Goal: Task Accomplishment & Management: Use online tool/utility

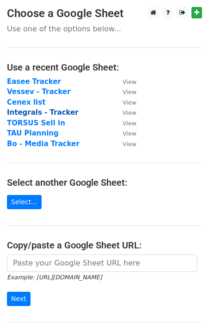
click at [26, 113] on strong "Integrals - Tracker" at bounding box center [43, 112] width 72 height 8
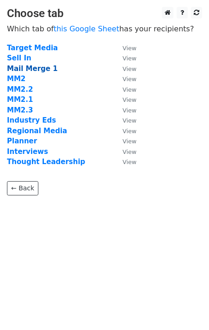
click at [27, 70] on strong "Mail Merge 1" at bounding box center [32, 69] width 51 height 8
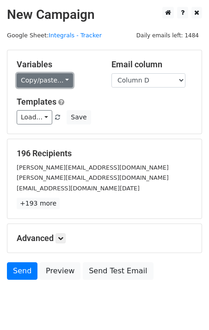
click at [28, 80] on link "Copy/paste..." at bounding box center [45, 80] width 56 height 14
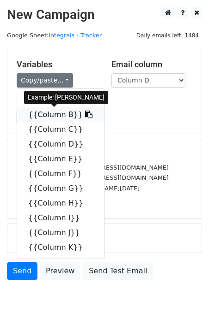
click at [45, 116] on link "{{Column B}}" at bounding box center [60, 115] width 87 height 15
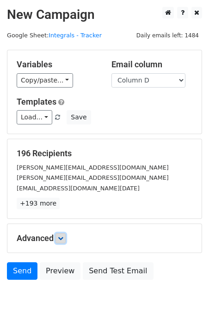
click at [61, 238] on icon at bounding box center [61, 239] width 6 height 6
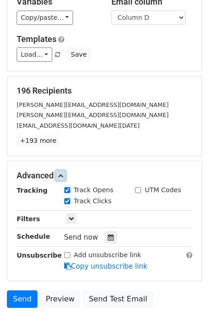
scroll to position [65, 0]
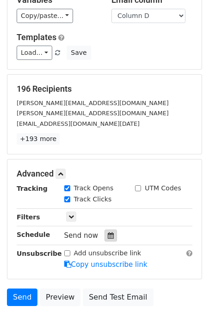
click at [108, 237] on icon at bounding box center [111, 236] width 6 height 6
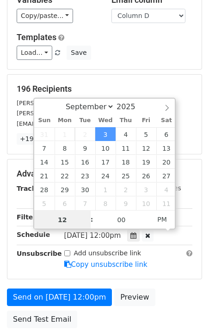
scroll to position [0, 0]
type input "[DATE] 07:45"
type input "07"
type input "45"
click at [158, 217] on span "PM" at bounding box center [161, 219] width 25 height 18
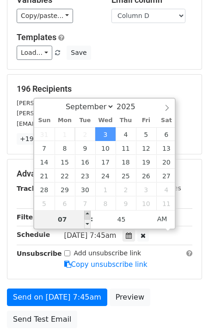
type input "[DATE] 08:45"
type input "08"
click at [88, 212] on span at bounding box center [87, 214] width 6 height 9
type input "[DATE] 09:45"
type input "09"
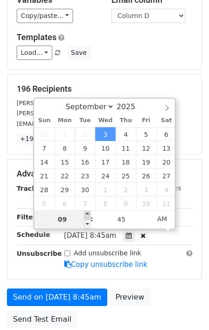
click at [88, 212] on span at bounding box center [87, 214] width 6 height 9
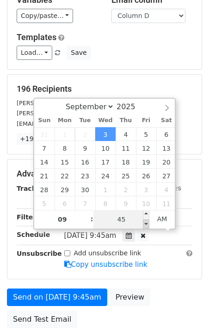
type input "[DATE] 09:40"
type input "40"
click at [146, 224] on span at bounding box center [146, 224] width 6 height 9
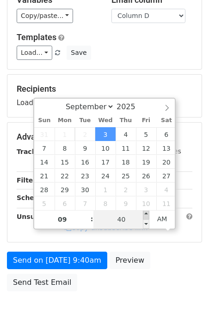
type input "[DATE] 09:45"
type input "45"
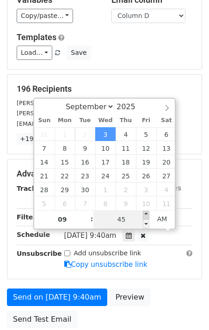
click at [145, 214] on span at bounding box center [146, 214] width 6 height 9
type input "[DATE] 09:50"
type input "50"
click at [145, 214] on span at bounding box center [146, 214] width 6 height 9
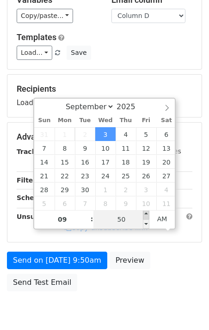
type input "[DATE] 09:55"
type input "55"
click at [145, 214] on span at bounding box center [146, 214] width 6 height 9
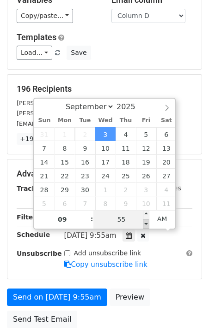
type input "[DATE] 09:50"
type input "50"
click at [144, 224] on span at bounding box center [146, 224] width 6 height 9
type input "[DATE] 09:45"
type input "45"
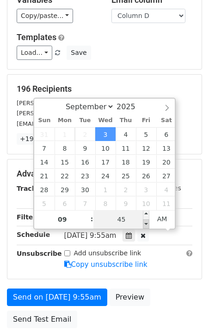
click at [144, 224] on span at bounding box center [146, 224] width 6 height 9
type input "[DATE] 09:40"
type input "40"
click at [144, 224] on span at bounding box center [146, 224] width 6 height 9
type input "[DATE] 09:35"
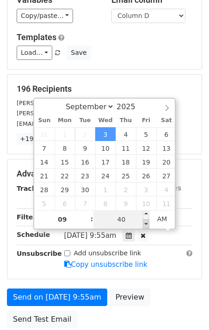
type input "35"
click at [144, 224] on span at bounding box center [146, 224] width 6 height 9
type input "[DATE] 09:30"
type input "30"
click at [144, 224] on span at bounding box center [146, 224] width 6 height 9
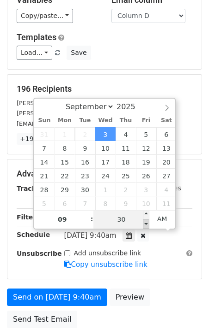
type input "[DATE] 09:25"
type input "25"
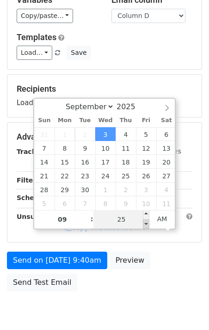
click at [144, 224] on span at bounding box center [146, 224] width 6 height 9
type input "[DATE] 09:20"
type input "20"
click at [144, 224] on span at bounding box center [146, 224] width 6 height 9
type input "[DATE] 09:15"
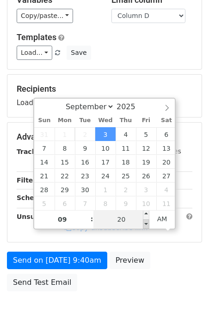
type input "15"
click at [144, 224] on span at bounding box center [146, 224] width 6 height 9
type input "[DATE] 09:10"
type input "10"
click at [144, 224] on span at bounding box center [146, 224] width 6 height 9
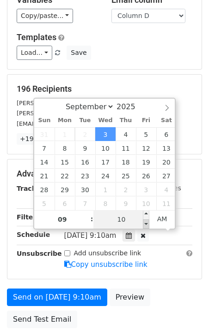
type input "[DATE] 09:05"
type input "05"
click at [144, 224] on span at bounding box center [146, 224] width 6 height 9
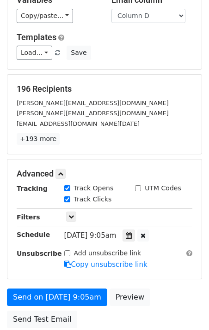
click at [113, 84] on div "196 Recipients [PERSON_NAME][EMAIL_ADDRESS][DOMAIN_NAME] [DOMAIN_NAME][EMAIL_AD…" at bounding box center [104, 114] width 194 height 79
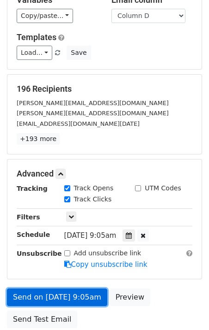
click at [48, 299] on link "Send on [DATE] 9:05am" at bounding box center [57, 298] width 100 height 18
